Goal: Information Seeking & Learning: Learn about a topic

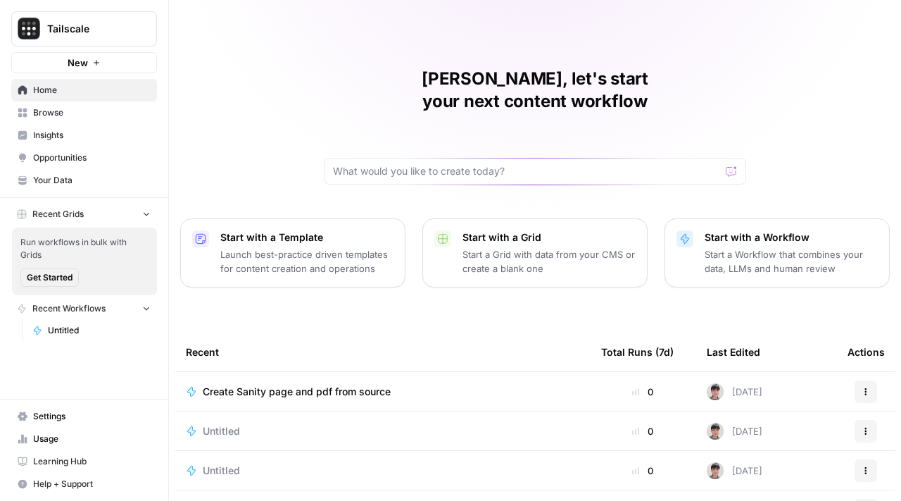
click at [100, 137] on span "Insights" at bounding box center [92, 135] width 118 height 13
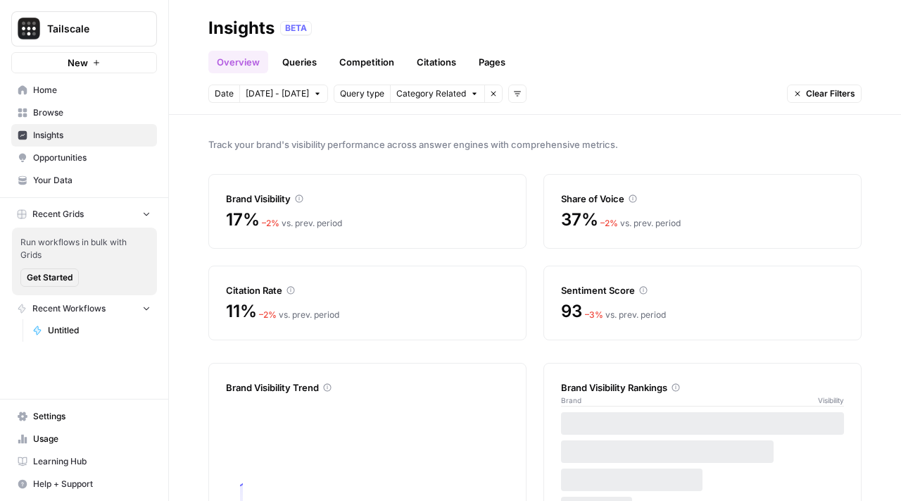
click at [284, 105] on header "Insights BETA Overview Queries Competition Citations Pages Date Oct 9 - Oct 15 …" at bounding box center [535, 57] width 732 height 115
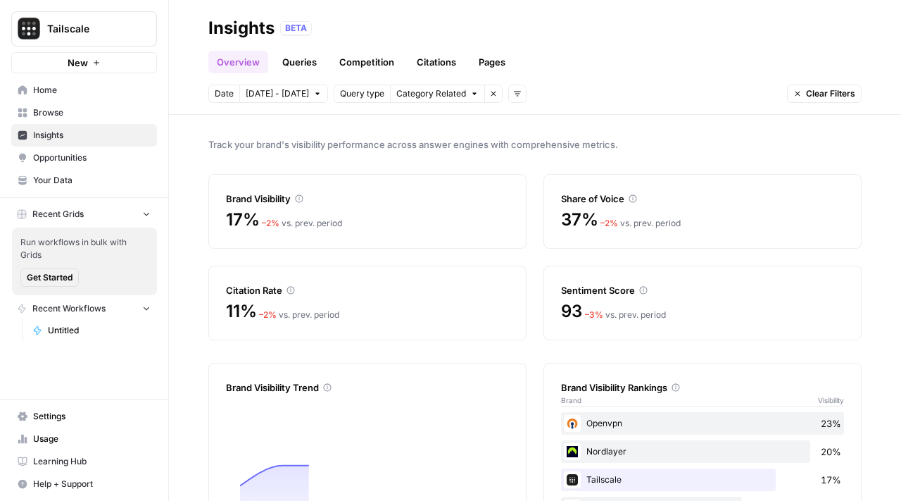
click at [284, 94] on span "[DATE] - [DATE]" at bounding box center [277, 93] width 63 height 13
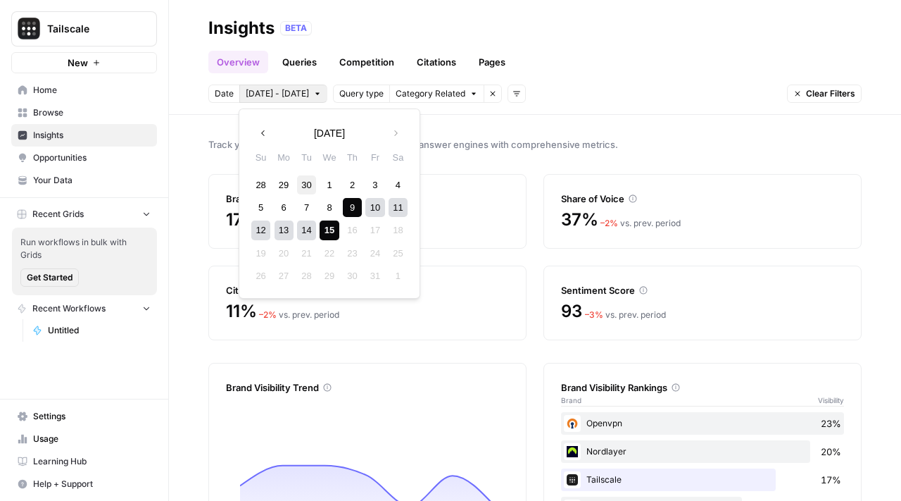
click at [302, 187] on div "30" at bounding box center [306, 184] width 19 height 19
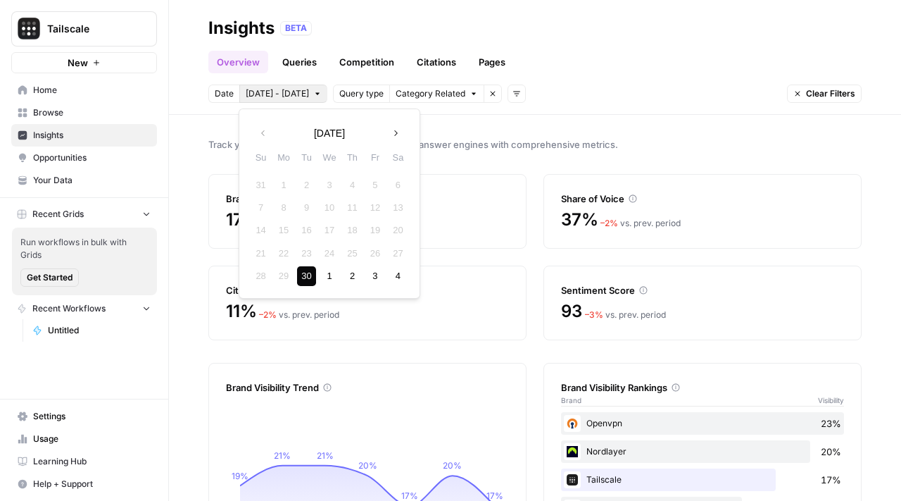
click at [389, 129] on button "Next month" at bounding box center [395, 132] width 25 height 25
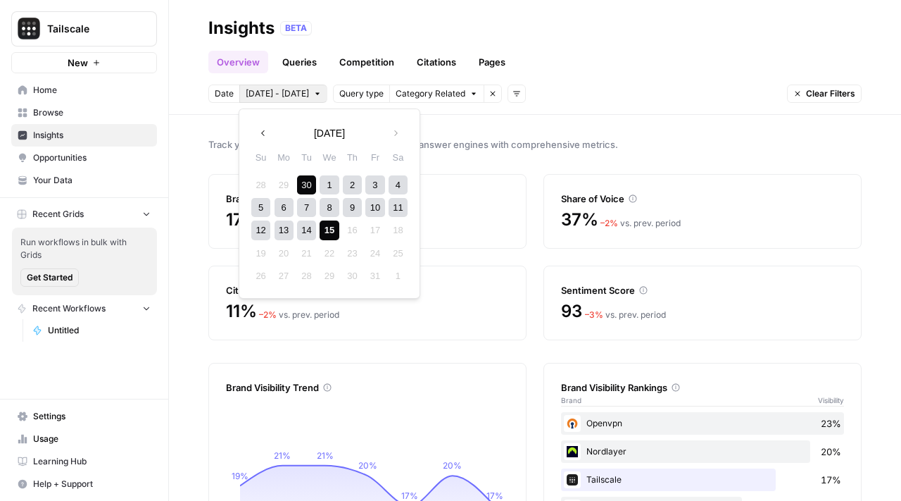
click at [331, 227] on div "15" at bounding box center [329, 229] width 19 height 19
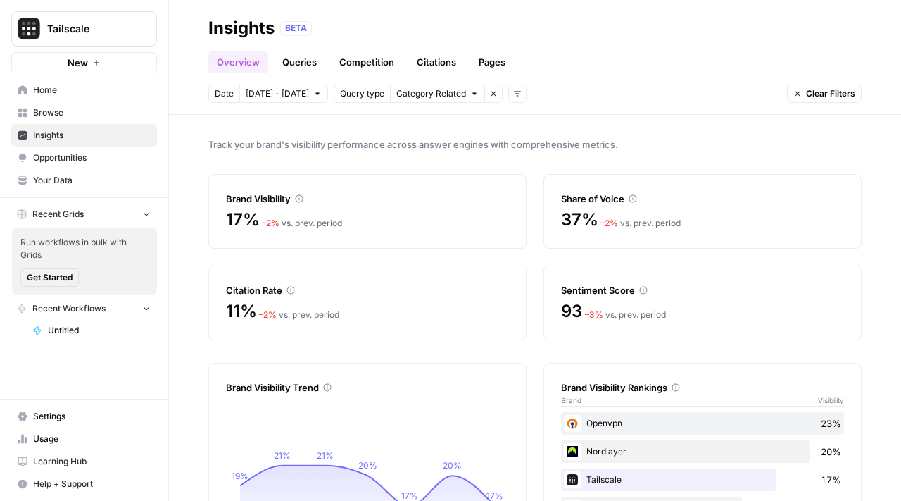
scroll to position [117, 0]
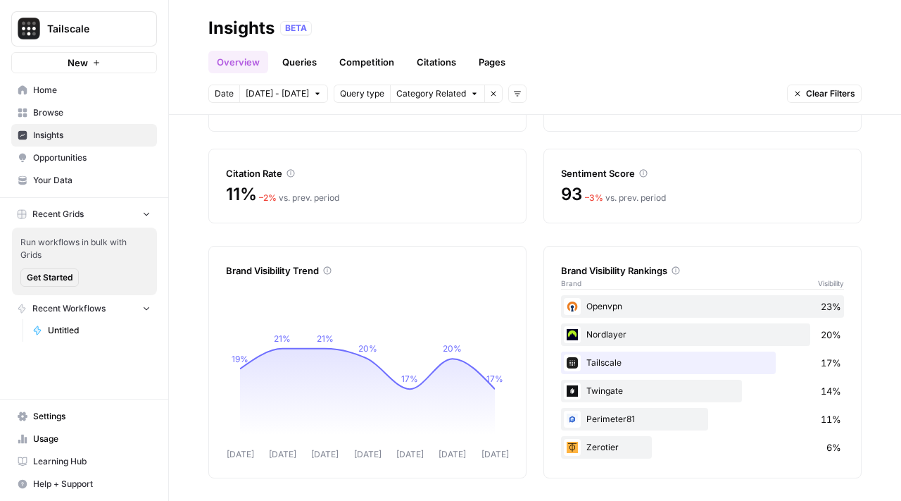
click at [304, 64] on link "Queries" at bounding box center [299, 62] width 51 height 23
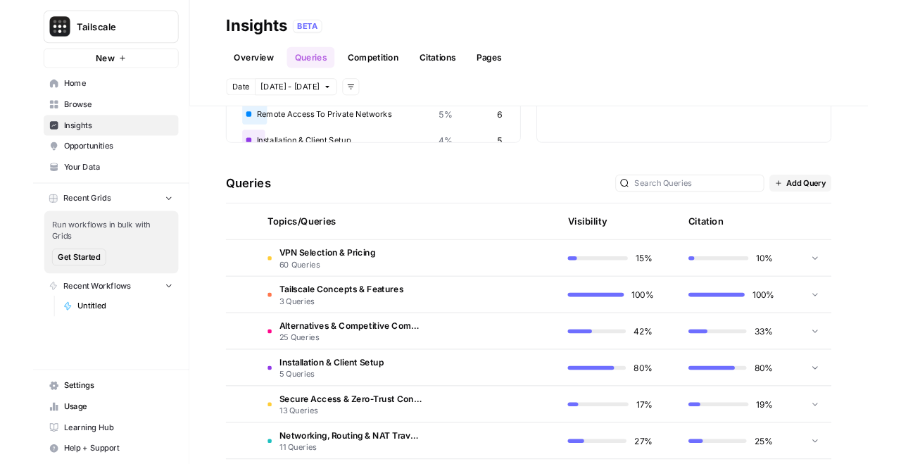
scroll to position [360, 0]
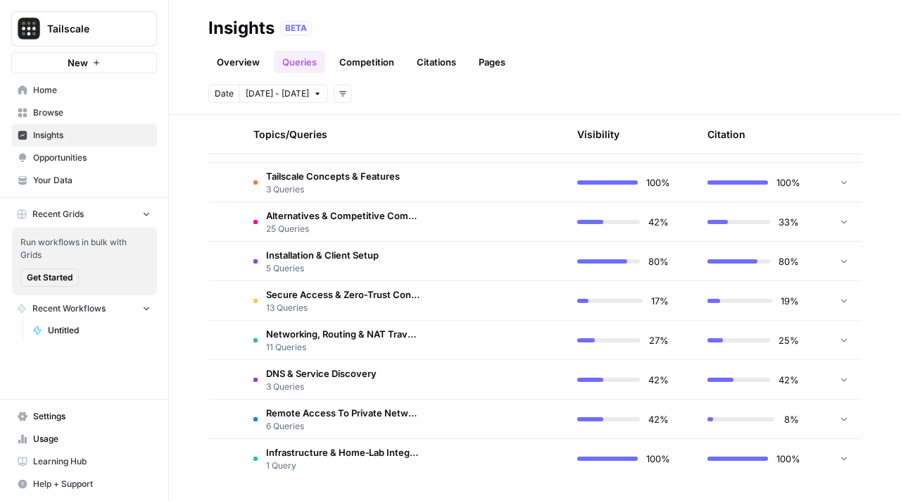
click at [172, 32] on icon "button" at bounding box center [171, 28] width 10 height 10
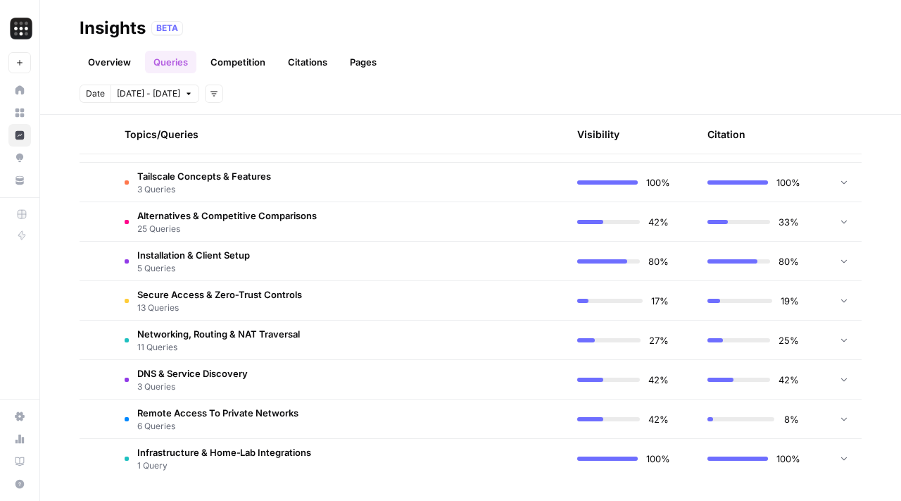
click at [101, 54] on link "Overview" at bounding box center [110, 62] width 60 height 23
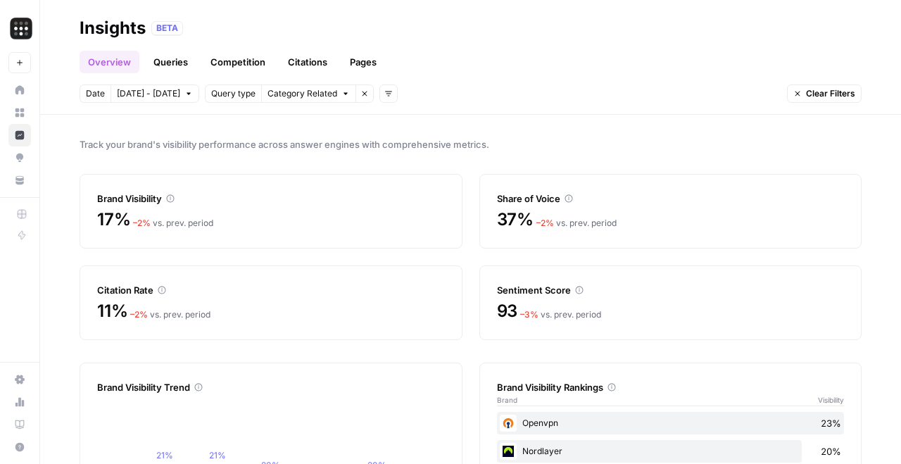
click at [182, 68] on link "Queries" at bounding box center [170, 62] width 51 height 23
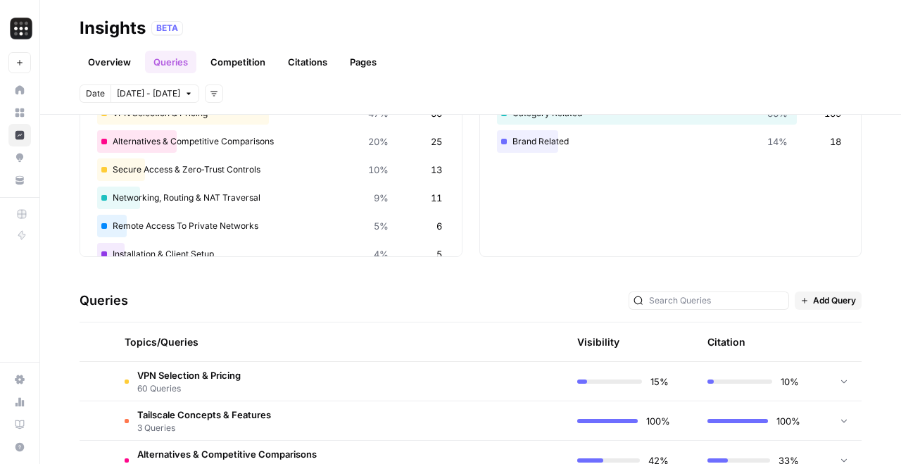
scroll to position [223, 0]
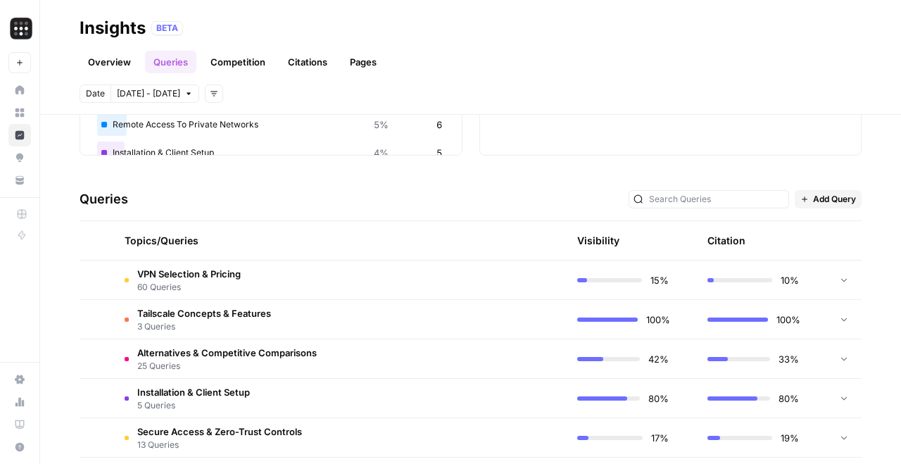
click at [175, 270] on span "VPN Selection & Pricing" at bounding box center [189, 274] width 104 height 14
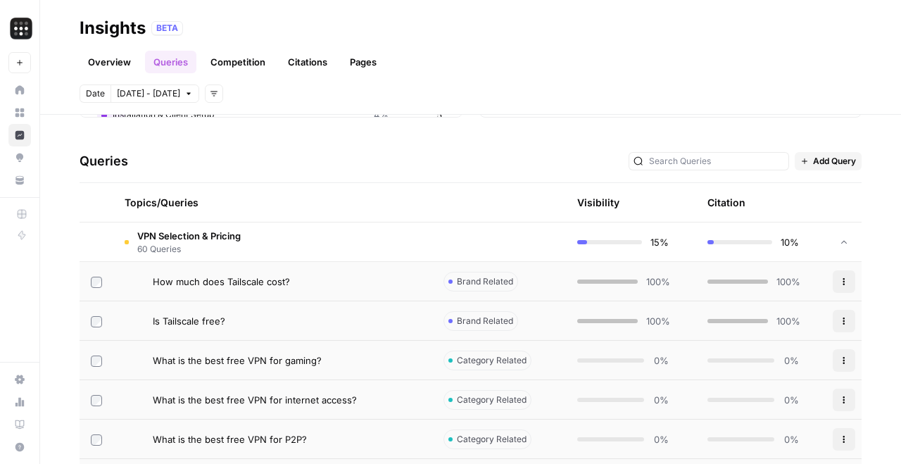
scroll to position [297, 0]
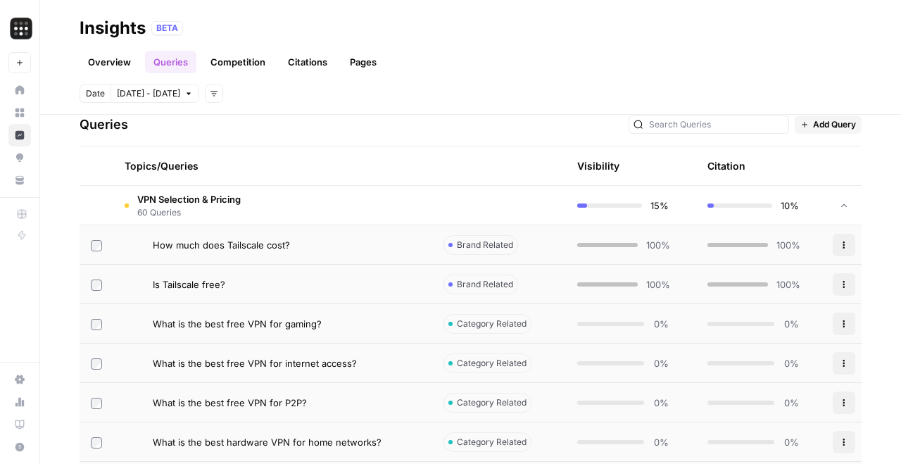
click at [432, 244] on td "How much does Tailscale cost?" at bounding box center [272, 244] width 319 height 39
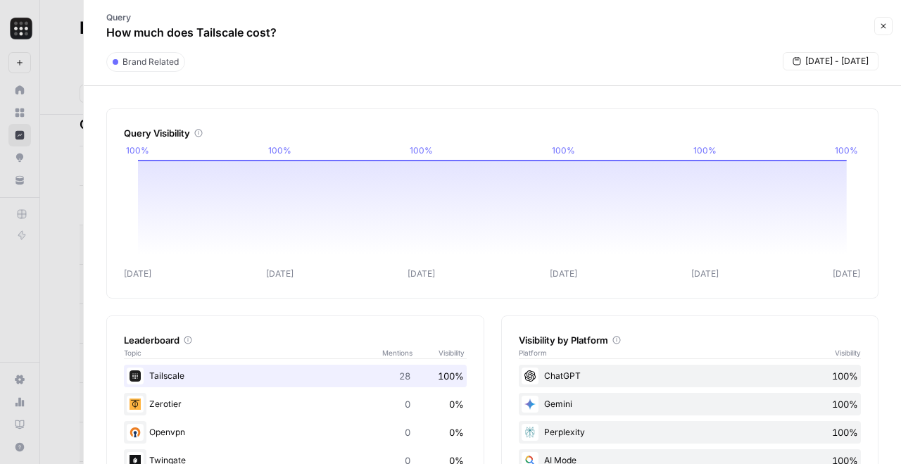
click at [69, 214] on div at bounding box center [450, 232] width 901 height 464
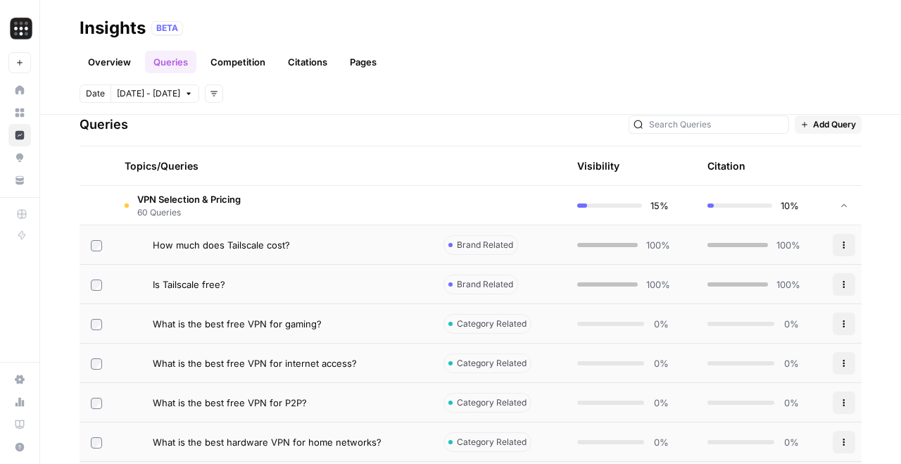
click at [103, 194] on td at bounding box center [97, 205] width 34 height 39
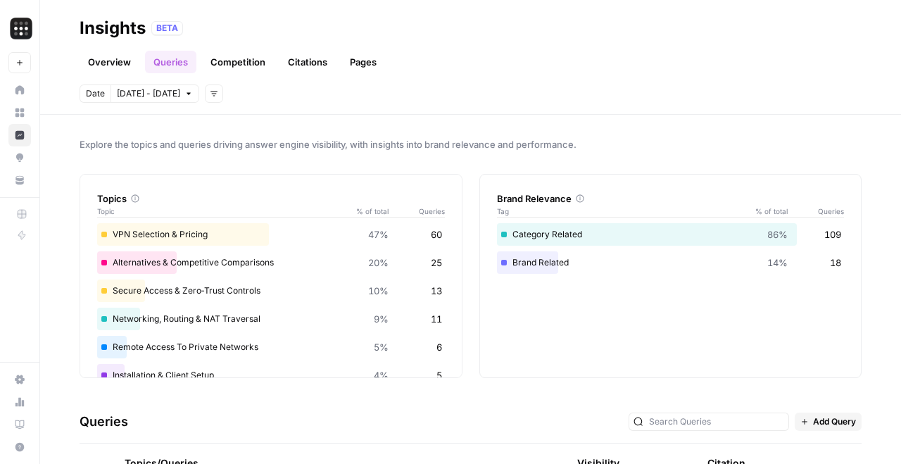
click at [256, 67] on link "Competition" at bounding box center [238, 62] width 72 height 23
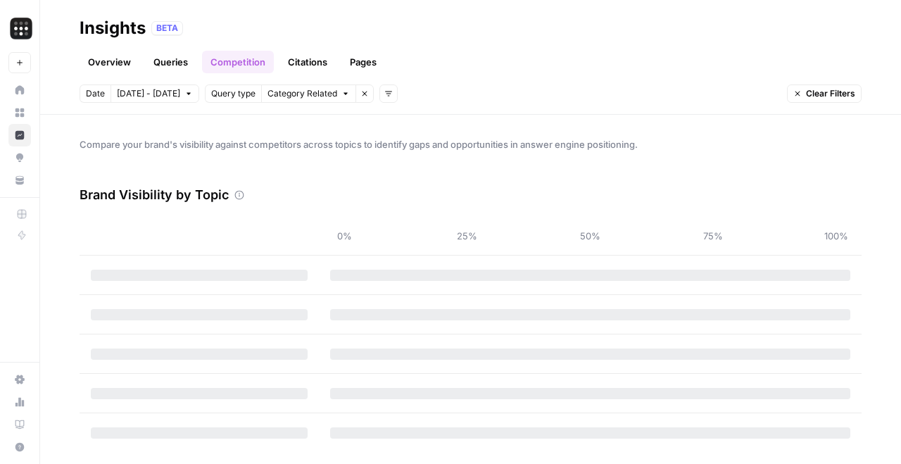
click at [302, 72] on link "Citations" at bounding box center [308, 62] width 56 height 23
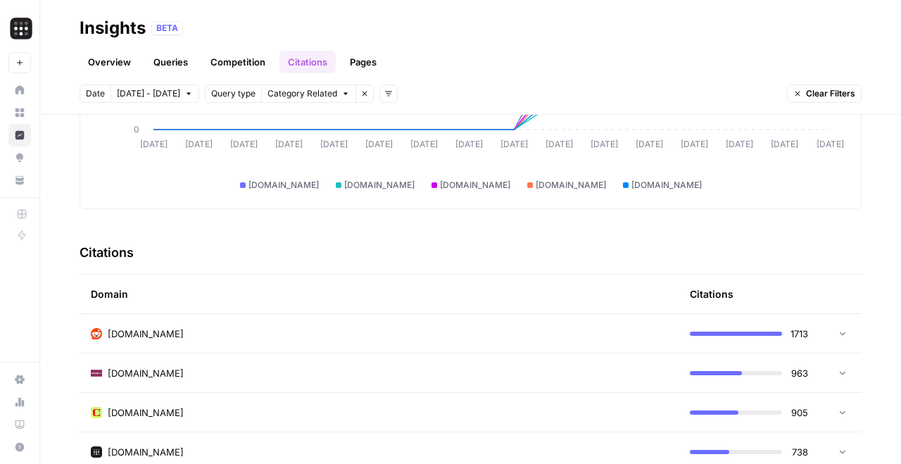
scroll to position [258, 0]
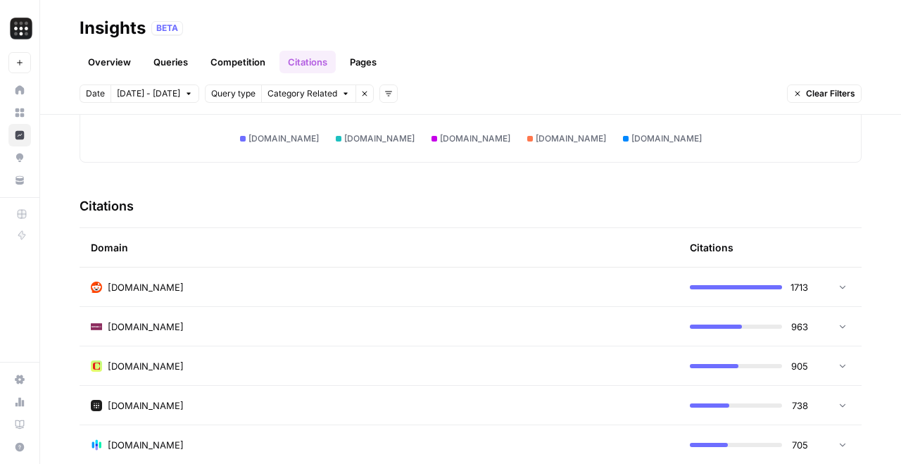
click at [205, 277] on td "reddit.com" at bounding box center [379, 287] width 599 height 39
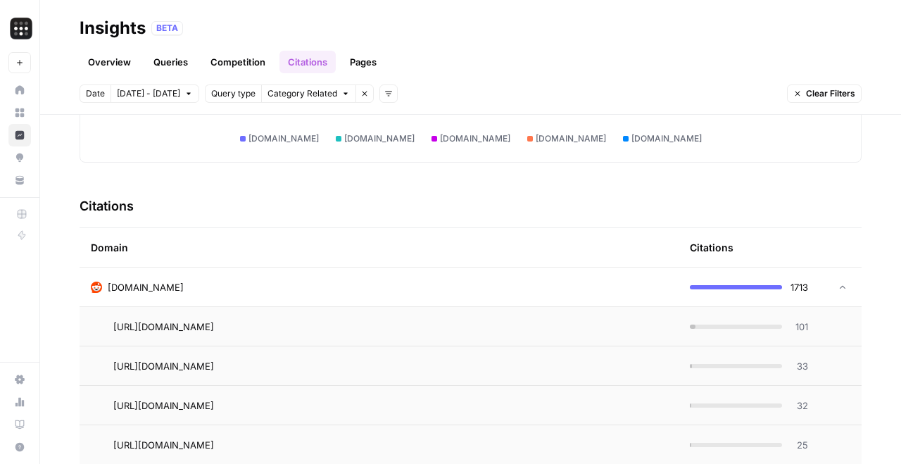
scroll to position [342, 0]
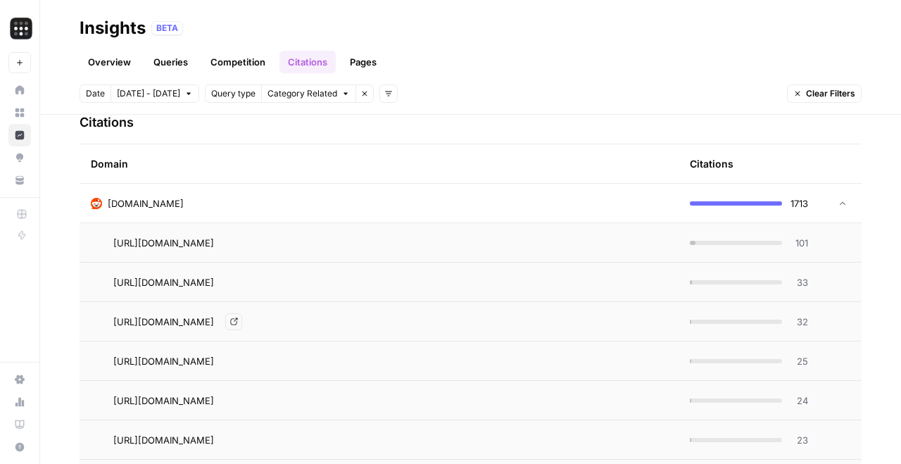
click at [214, 325] on span "https://www.reddit.com/r/sysadmin/comments/12zn6p1/whats_the_best_vpn_for_remot…" at bounding box center [163, 322] width 101 height 14
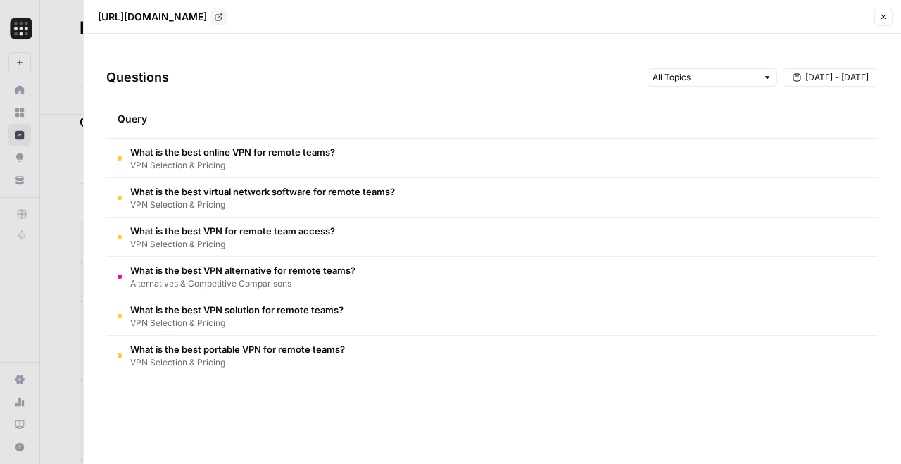
click at [330, 154] on span "What is the best online VPN for remote teams?" at bounding box center [232, 152] width 205 height 14
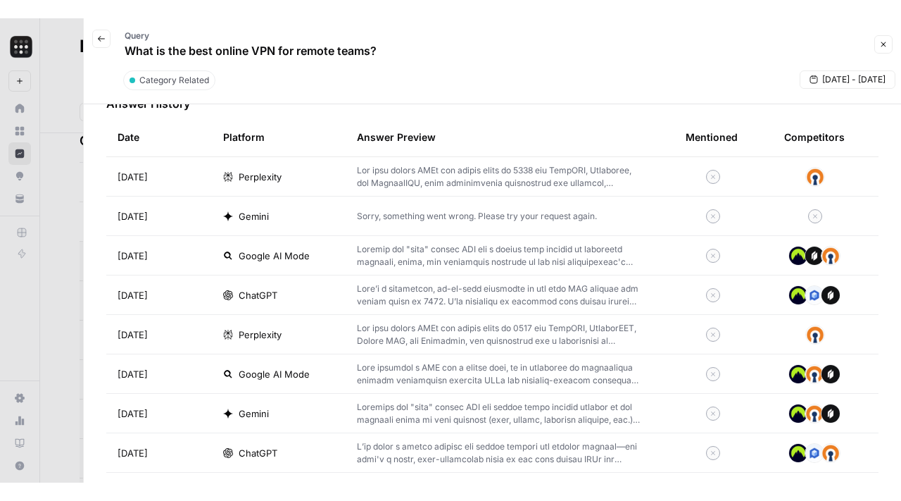
scroll to position [0, 0]
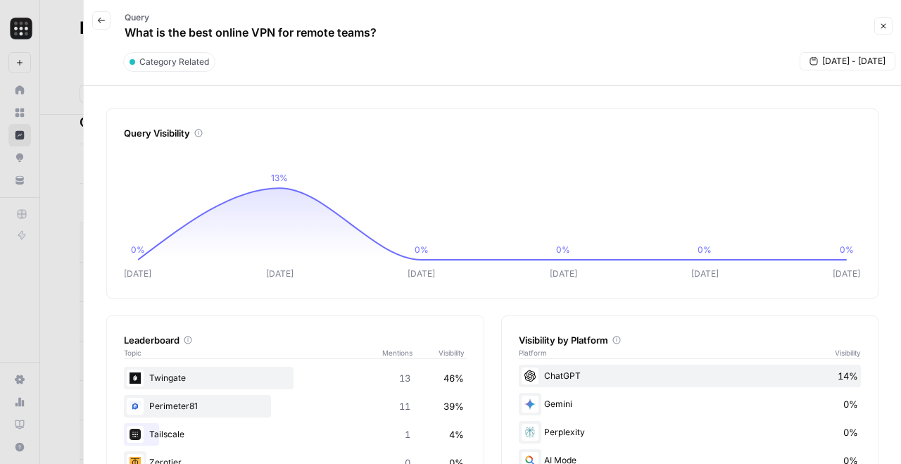
click at [100, 21] on icon "button" at bounding box center [101, 20] width 8 height 8
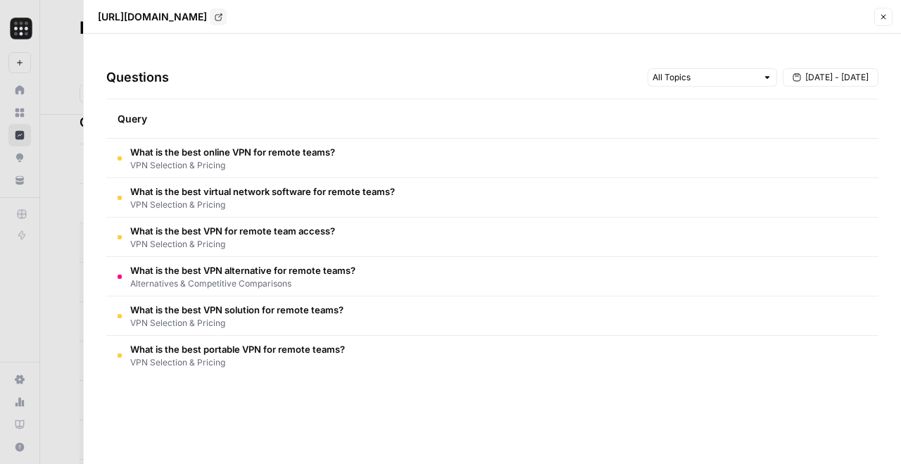
click at [49, 86] on div at bounding box center [450, 232] width 901 height 464
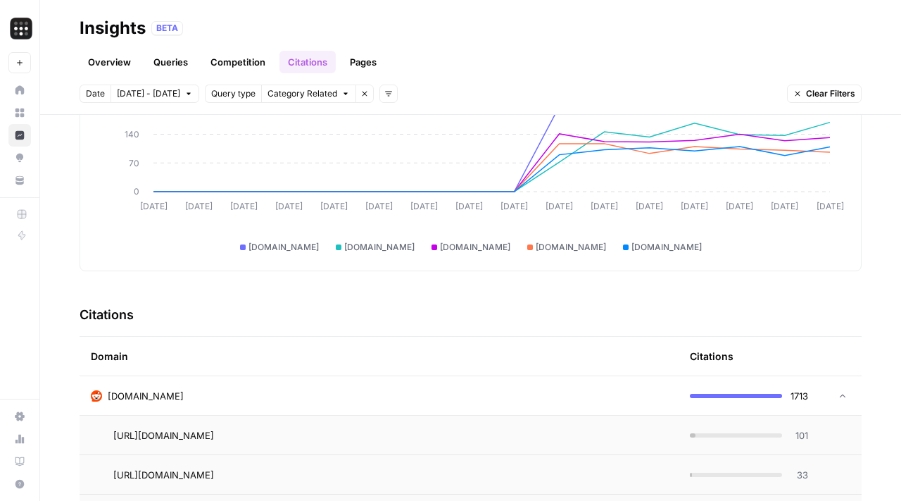
scroll to position [117, 0]
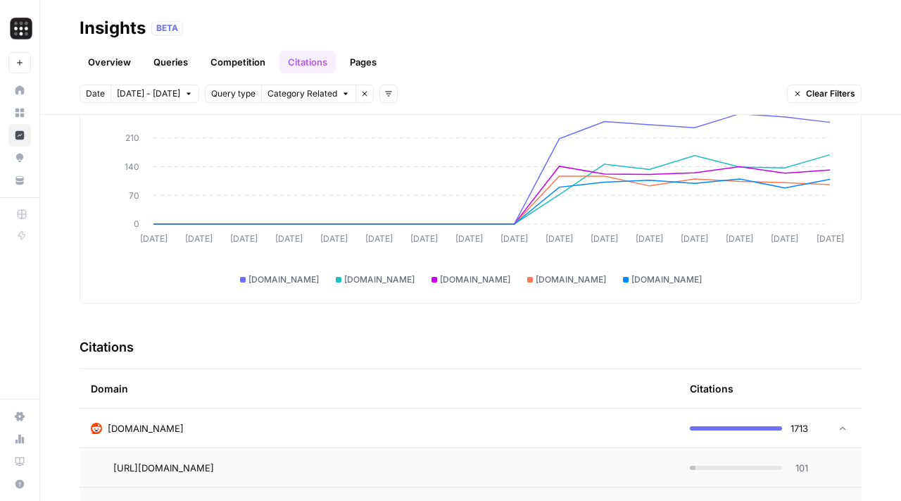
click at [307, 65] on link "Citations" at bounding box center [308, 62] width 56 height 23
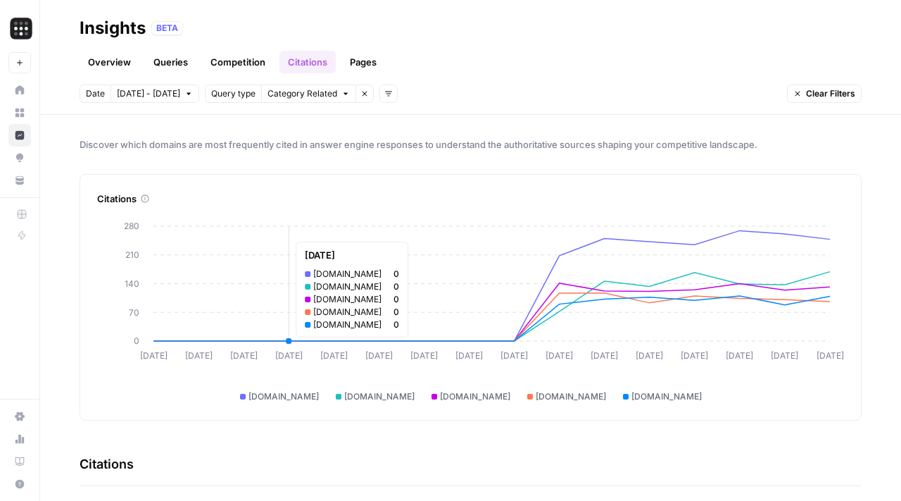
scroll to position [287, 0]
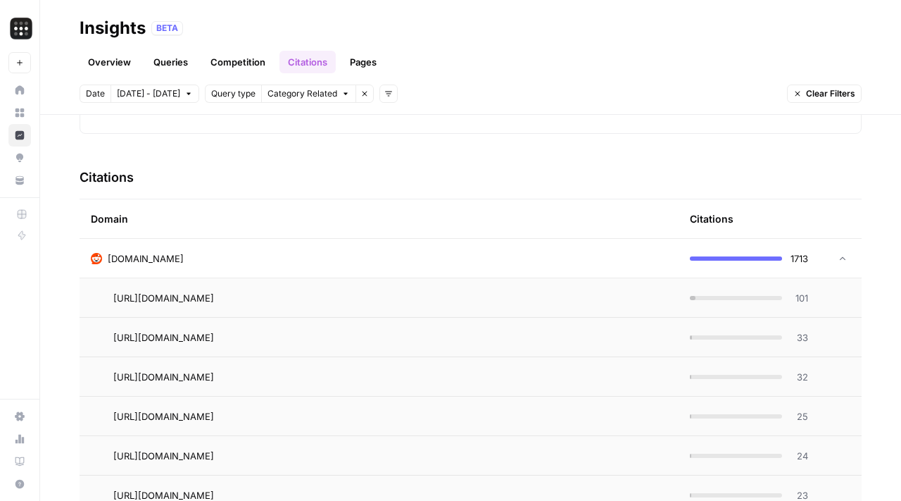
click at [199, 262] on div "reddit.com" at bounding box center [379, 258] width 577 height 14
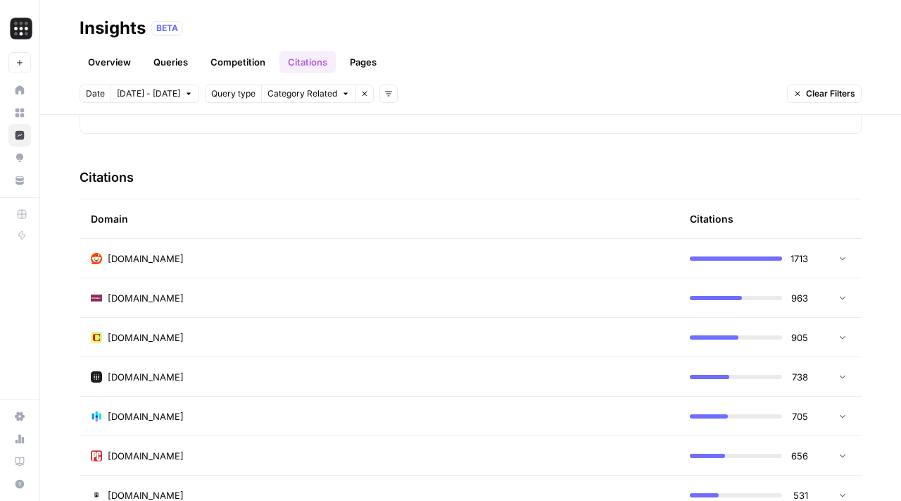
click at [210, 251] on div "reddit.com" at bounding box center [379, 258] width 577 height 14
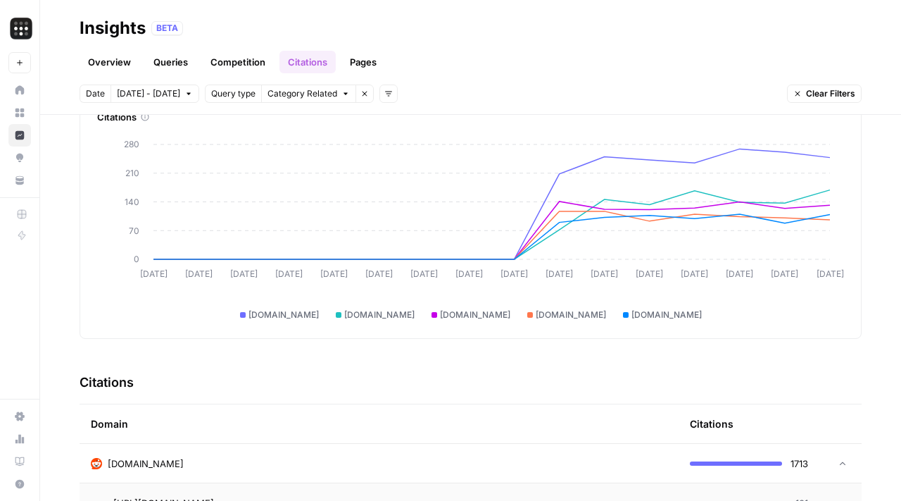
scroll to position [90, 0]
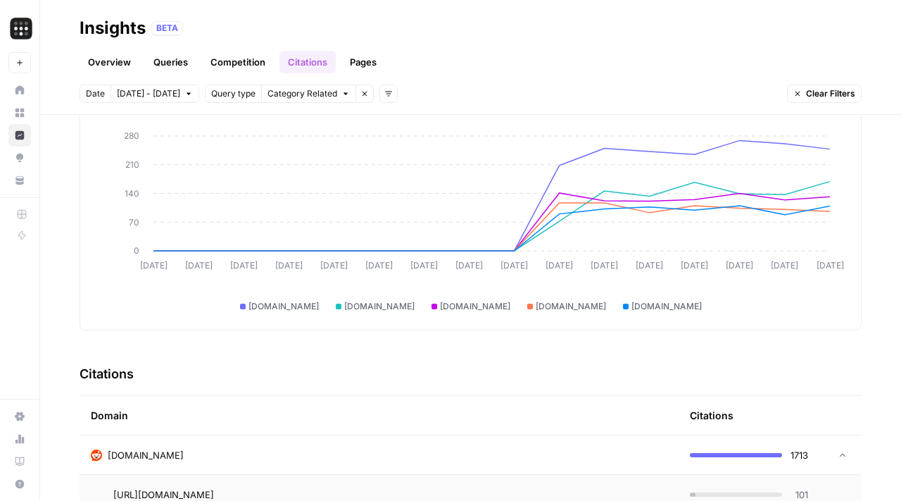
click at [223, 397] on div "Domain" at bounding box center [379, 415] width 577 height 39
click at [223, 460] on div "reddit.com" at bounding box center [379, 455] width 577 height 14
click at [368, 63] on link "Pages" at bounding box center [364, 62] width 44 height 23
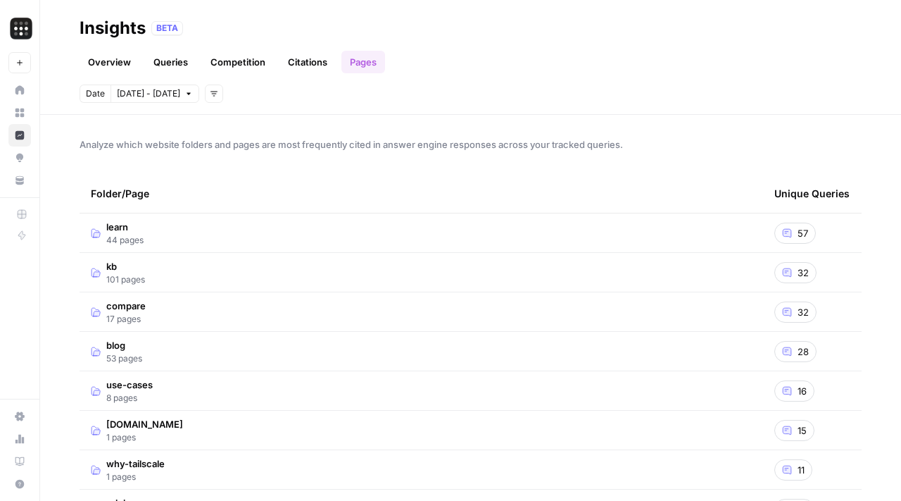
click at [338, 263] on td "kb 101 pages" at bounding box center [422, 272] width 684 height 39
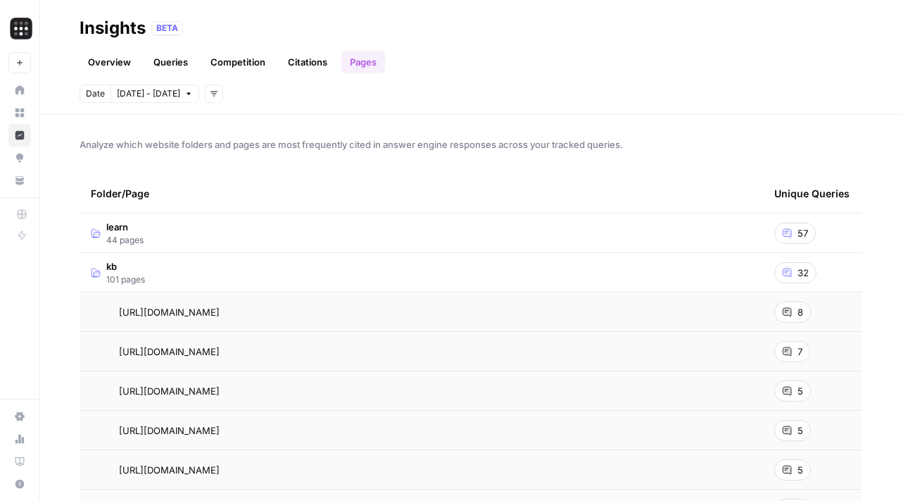
click at [223, 285] on td "kb 101 pages" at bounding box center [422, 272] width 684 height 39
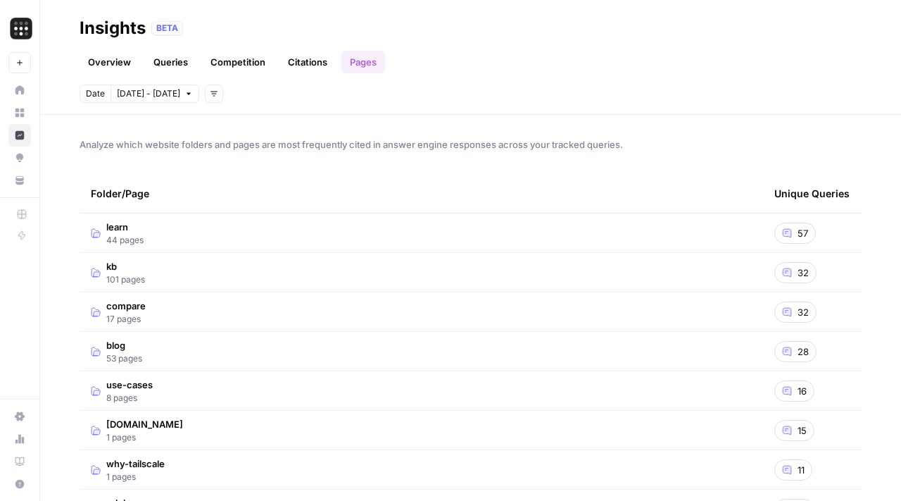
click at [305, 51] on link "Citations" at bounding box center [308, 62] width 56 height 23
